Goal: Download file/media

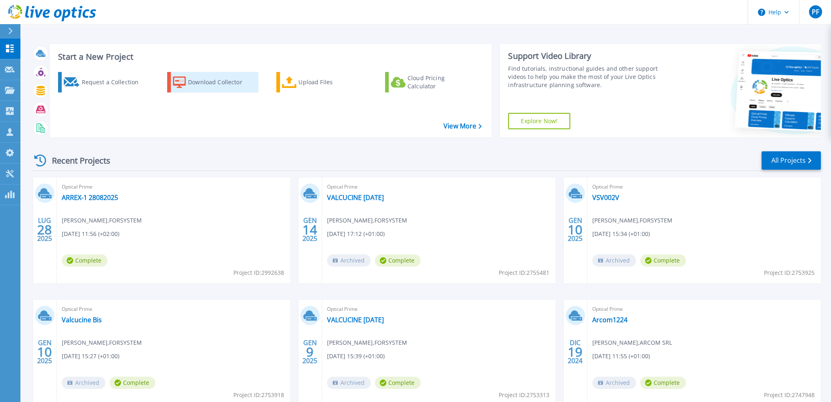
click at [213, 83] on div "Download Collector" at bounding box center [220, 82] width 65 height 16
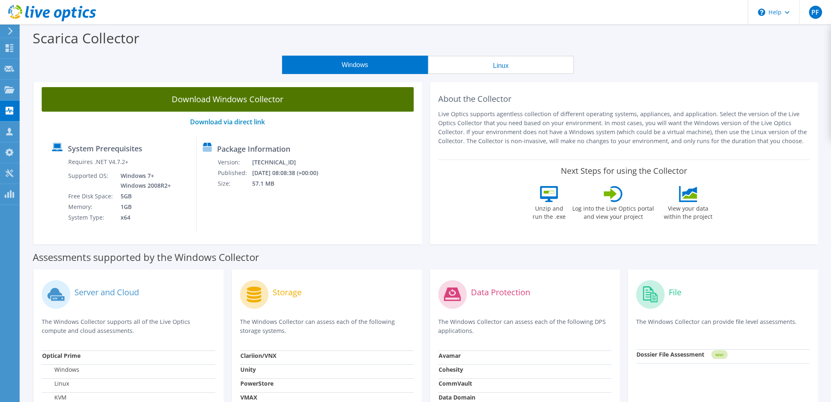
click at [233, 102] on link "Download Windows Collector" at bounding box center [228, 99] width 372 height 25
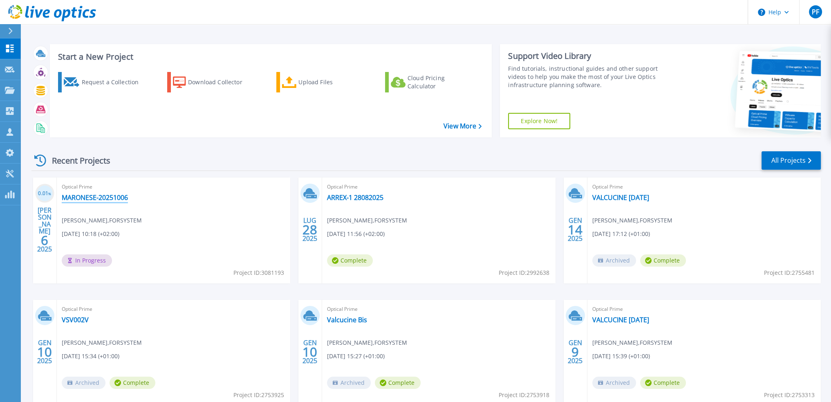
click at [108, 199] on link "MARONESE-20251006" at bounding box center [95, 197] width 66 height 8
